Goal: Register for event/course

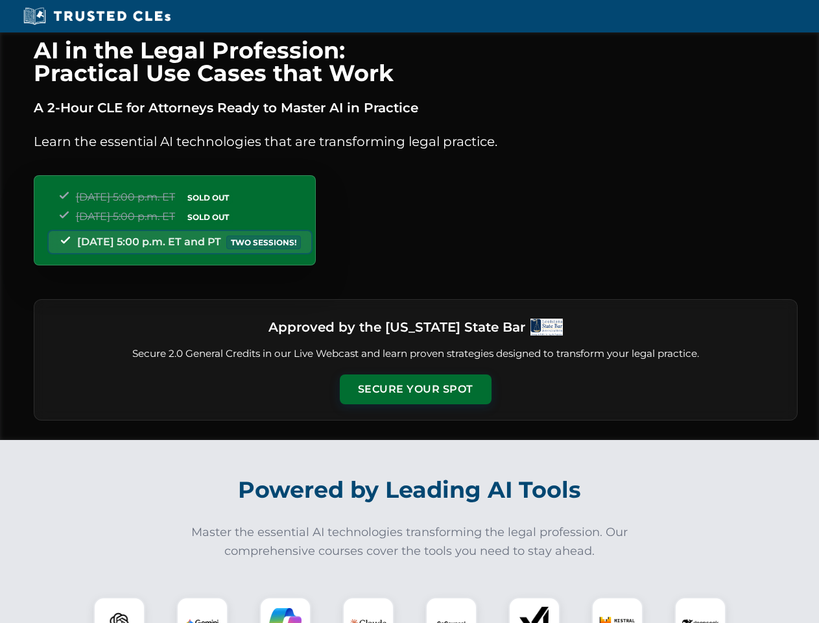
click at [415, 389] on button "Secure Your Spot" at bounding box center [416, 389] width 152 height 30
